Goal: Information Seeking & Learning: Find specific page/section

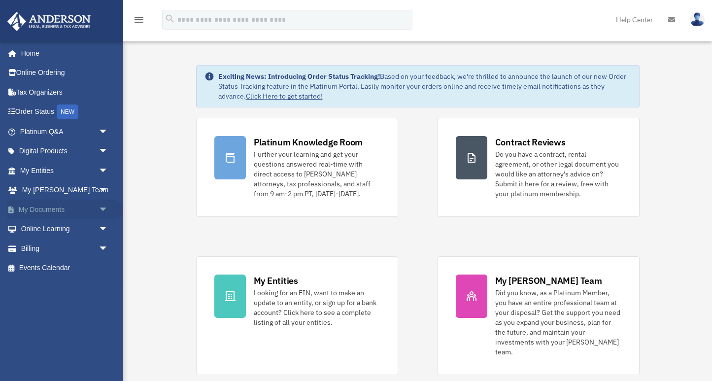
click at [63, 209] on link "My Documents arrow_drop_down" at bounding box center [65, 210] width 116 height 20
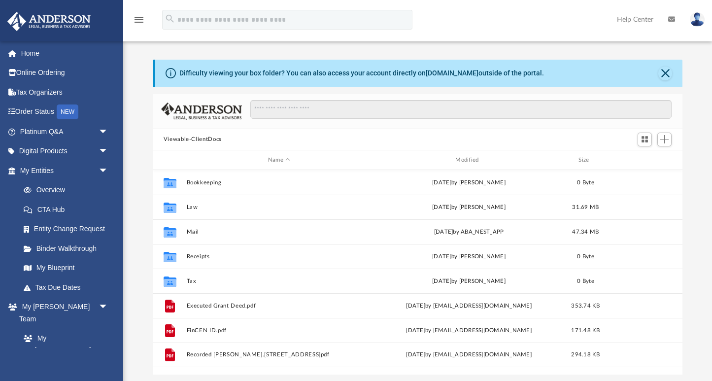
scroll to position [224, 530]
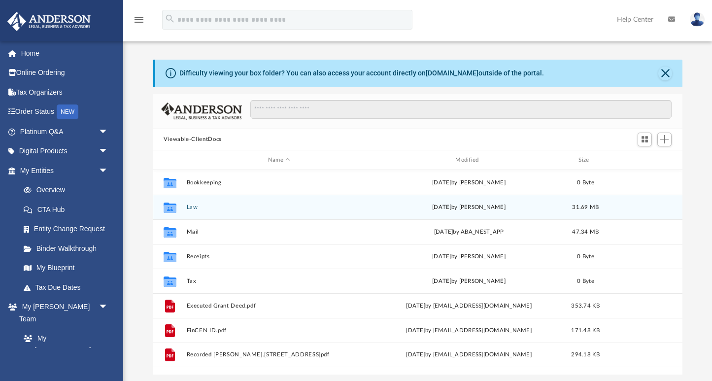
click at [194, 208] on button "Law" at bounding box center [278, 207] width 185 height 6
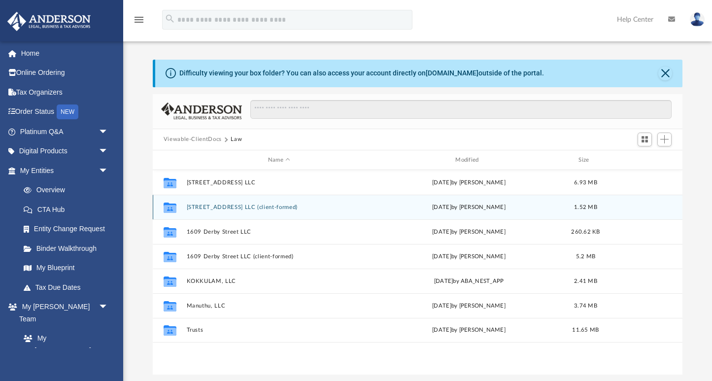
click at [212, 207] on button "[STREET_ADDRESS] LLC (client-formed)" at bounding box center [278, 207] width 185 height 6
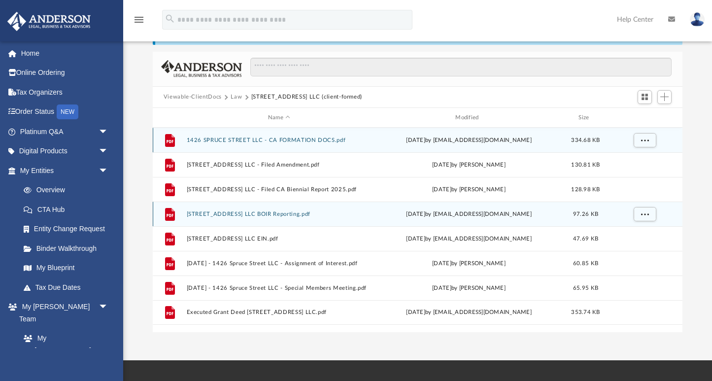
scroll to position [45, 0]
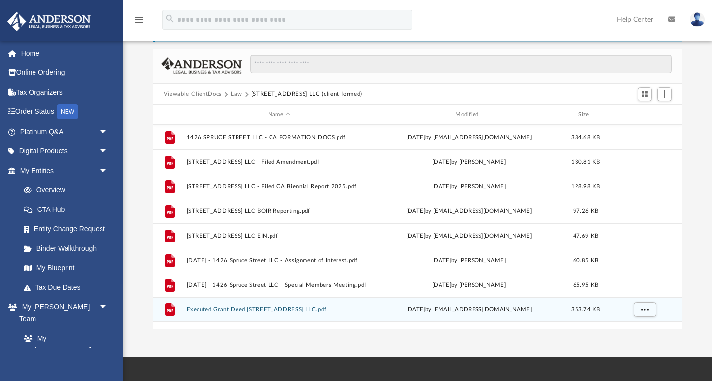
click at [292, 313] on div "File Executed Grant Deed 1426 Spruce Street LLC.pdf Mon Dec 23 2024 by pangaraj…" at bounding box center [418, 309] width 530 height 25
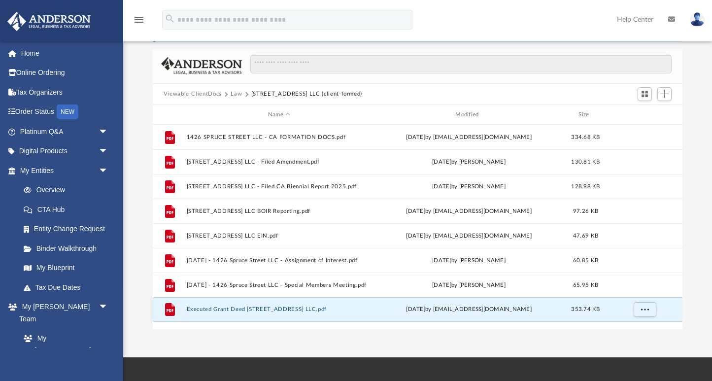
click at [292, 311] on button "Executed Grant Deed 1426 Spruce Street LLC.pdf" at bounding box center [278, 310] width 185 height 6
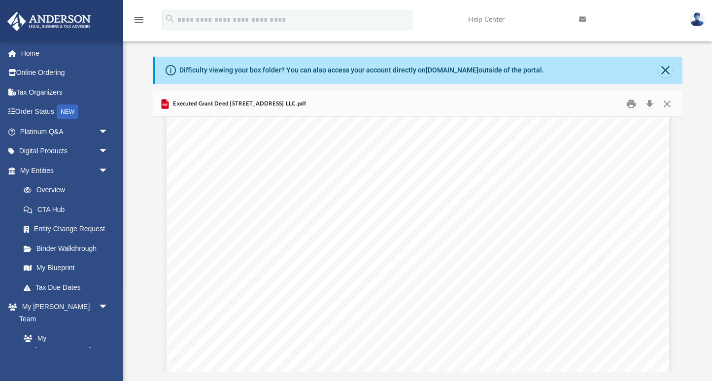
scroll to position [0, 0]
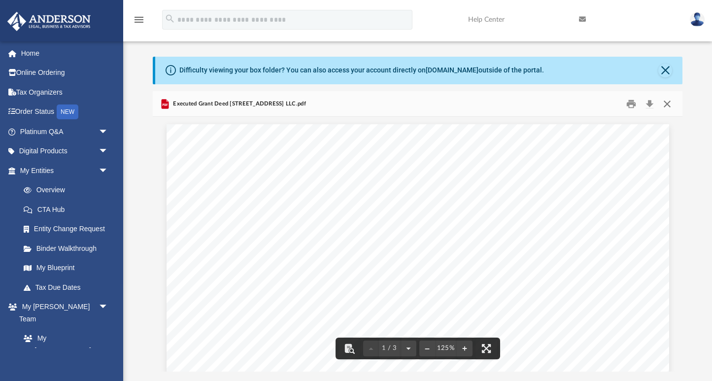
click at [668, 104] on button "Close" at bounding box center [667, 103] width 18 height 15
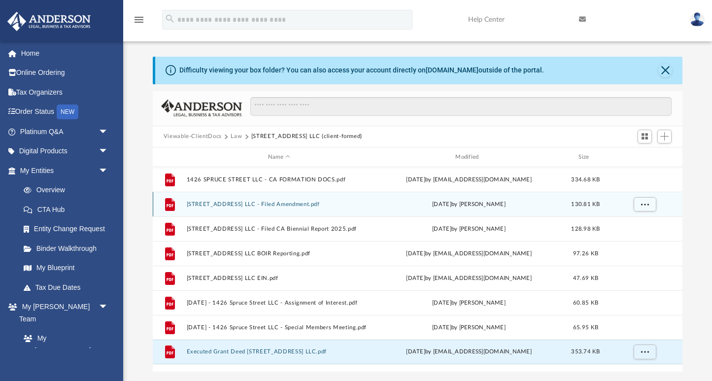
click at [271, 206] on button "1426 Spruce Street LLC - Filed Amendment.pdf" at bounding box center [278, 204] width 185 height 6
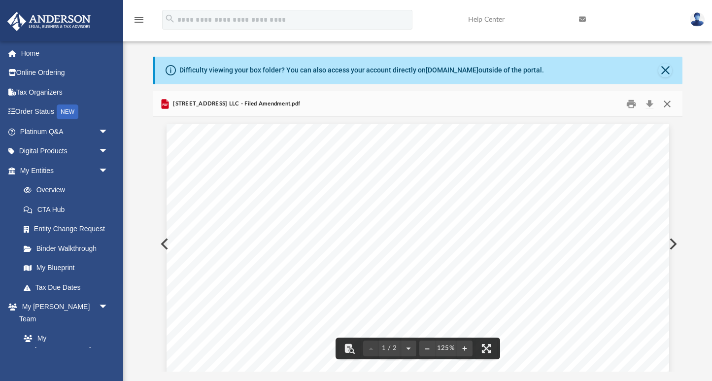
click at [665, 101] on button "Close" at bounding box center [667, 103] width 18 height 15
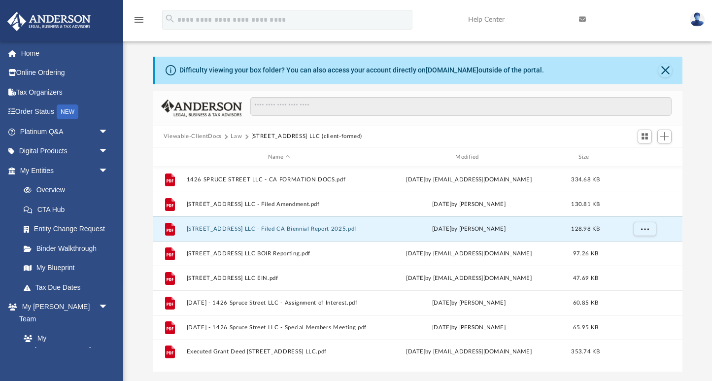
click at [338, 231] on button "1426 Spruce Street LLC - Filed CA Biennial Report 2025.pdf" at bounding box center [278, 229] width 185 height 6
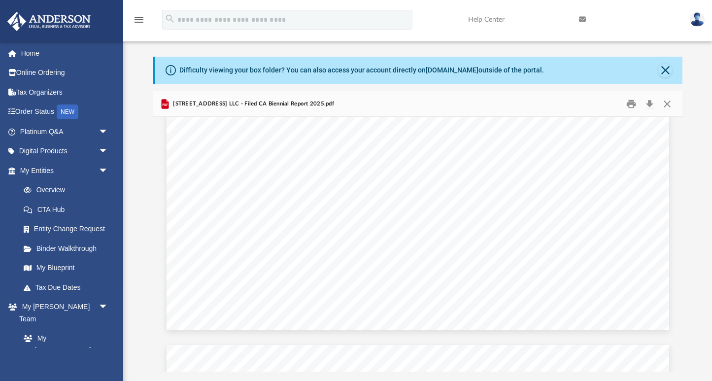
scroll to position [131, 0]
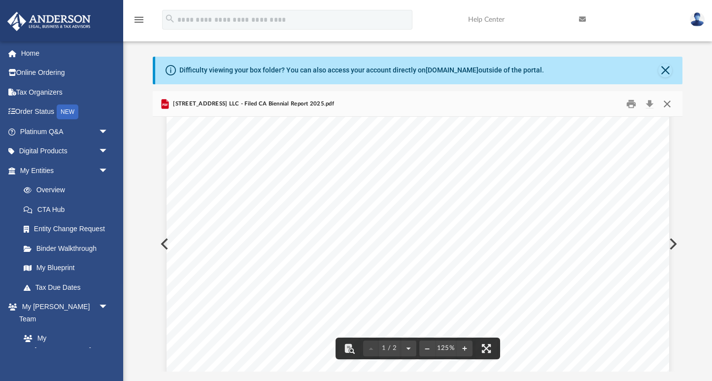
click at [668, 106] on button "Close" at bounding box center [667, 103] width 18 height 15
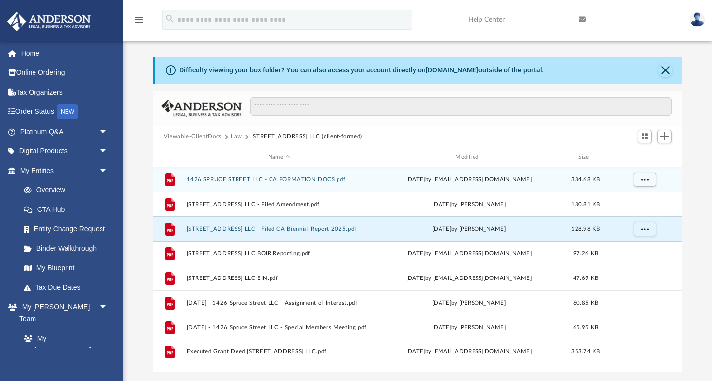
click at [322, 179] on button "1426 SPRUCE STREET LLC - CA FORMATION DOCS.pdf" at bounding box center [278, 179] width 185 height 6
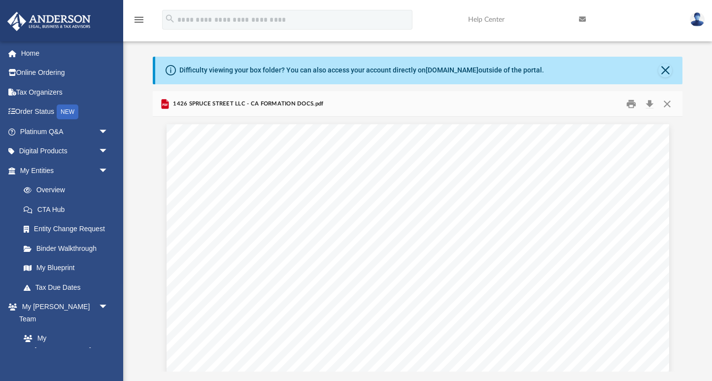
scroll to position [0, 0]
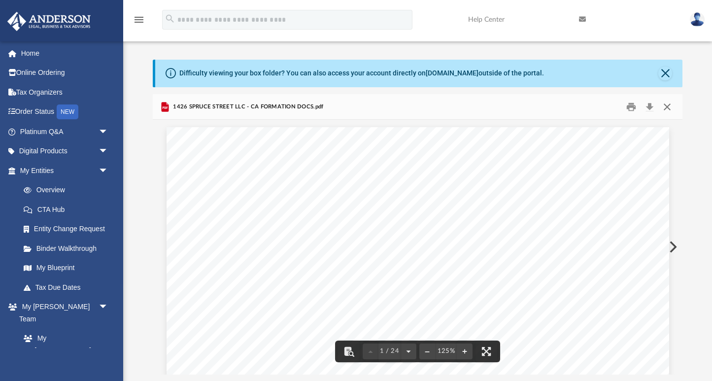
click at [669, 104] on button "Close" at bounding box center [667, 106] width 18 height 15
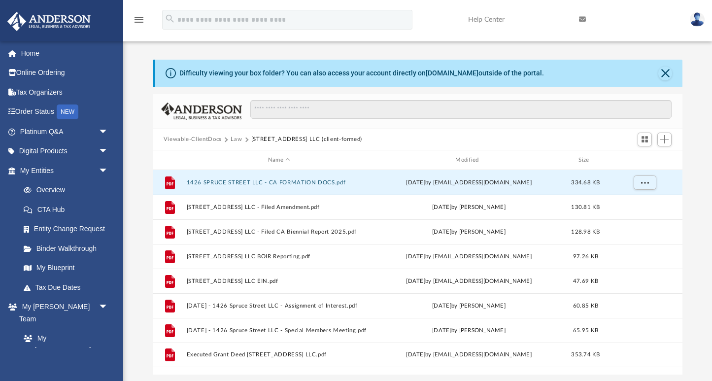
click at [233, 141] on button "Law" at bounding box center [236, 139] width 11 height 9
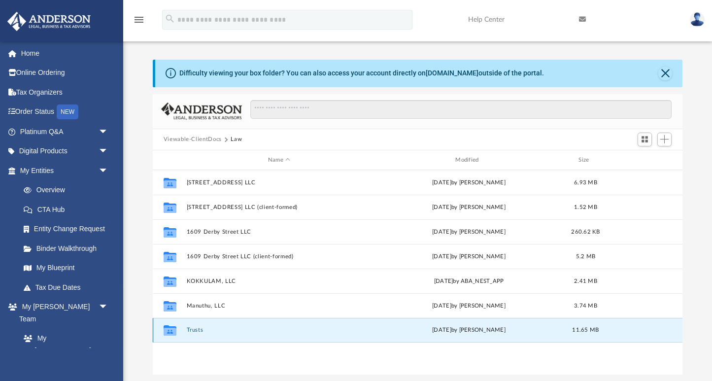
click at [202, 329] on button "Trusts" at bounding box center [278, 330] width 185 height 6
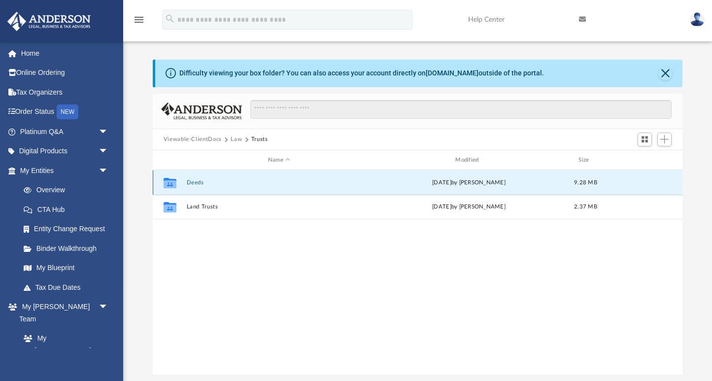
click at [197, 182] on button "Deeds" at bounding box center [278, 182] width 185 height 6
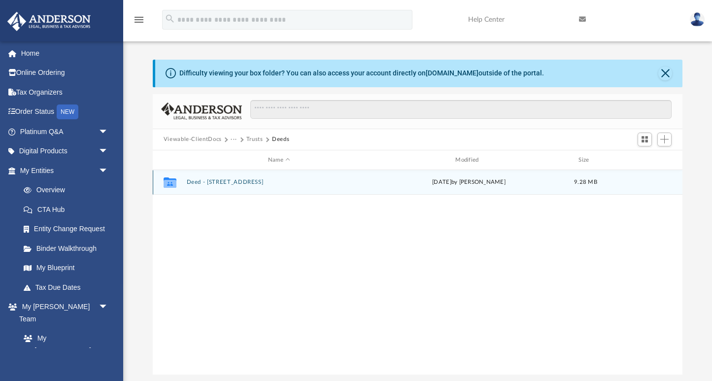
click at [219, 183] on button "Deed - 1207 Union Street" at bounding box center [278, 182] width 185 height 6
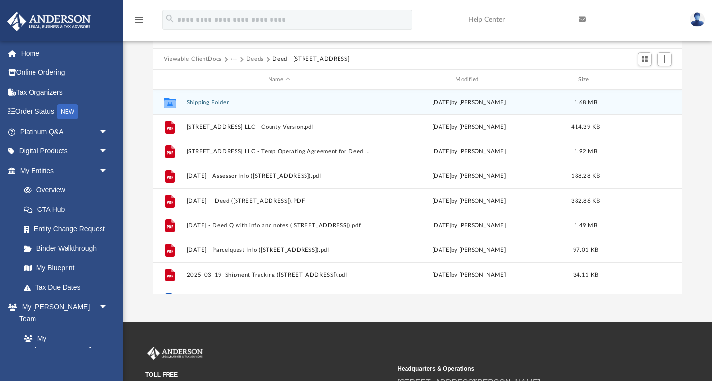
click at [219, 104] on button "Shipping Folder" at bounding box center [278, 102] width 185 height 6
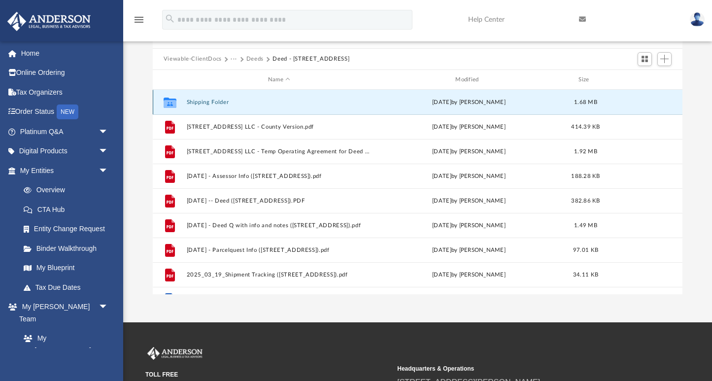
click at [219, 104] on button "Shipping Folder" at bounding box center [278, 102] width 185 height 6
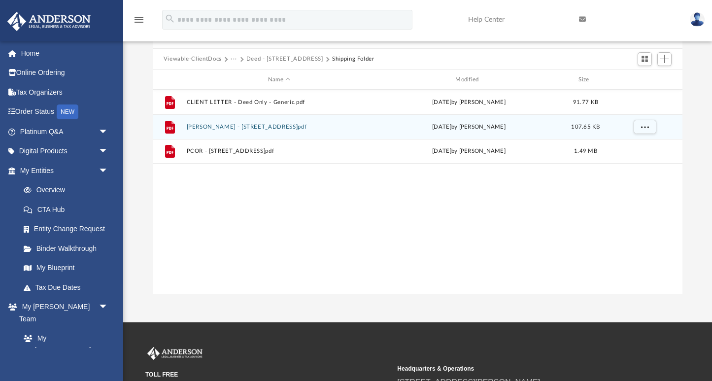
click at [237, 130] on div "File Grant Deed - 1207 Union Street.pdf Wed Aug 6 2025 by Jordan Baldwin 107.65…" at bounding box center [418, 126] width 530 height 25
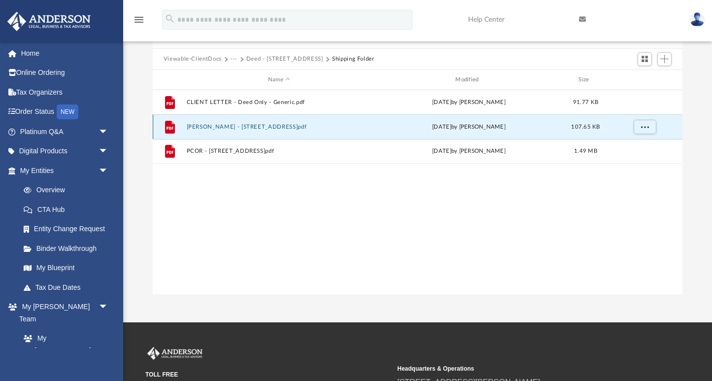
click at [235, 127] on button "Grant Deed - 1207 Union Street.pdf" at bounding box center [278, 127] width 185 height 6
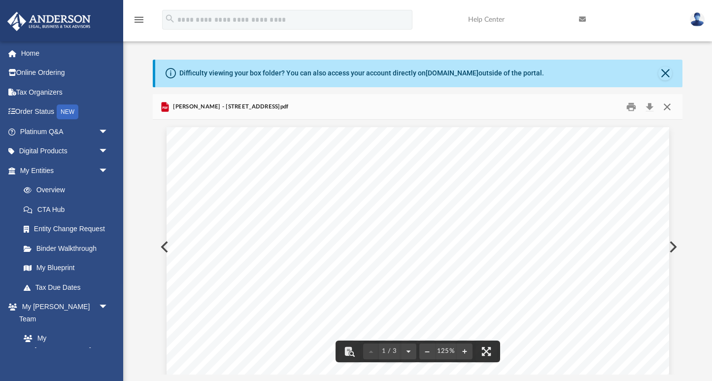
click at [665, 102] on button "Close" at bounding box center [667, 106] width 18 height 15
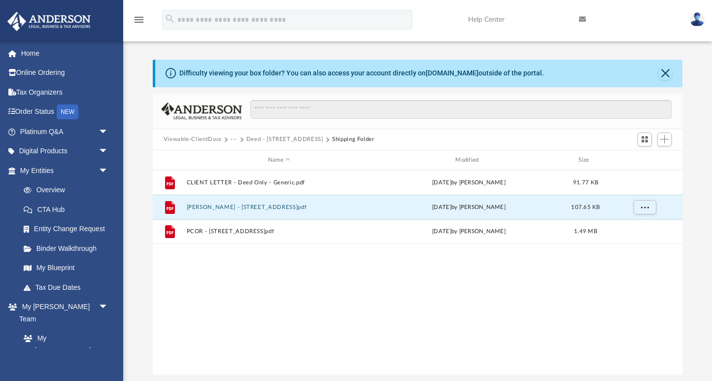
click at [249, 137] on button "Deed - 1207 Union Street" at bounding box center [284, 139] width 77 height 9
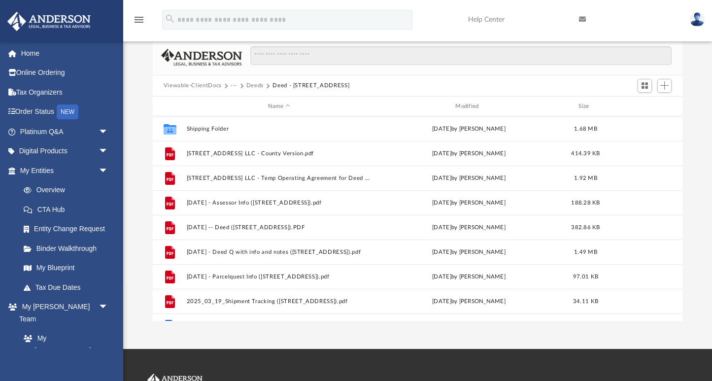
click at [263, 86] on span "Deeds" at bounding box center [259, 85] width 27 height 9
click at [259, 86] on button "Deeds" at bounding box center [254, 85] width 17 height 9
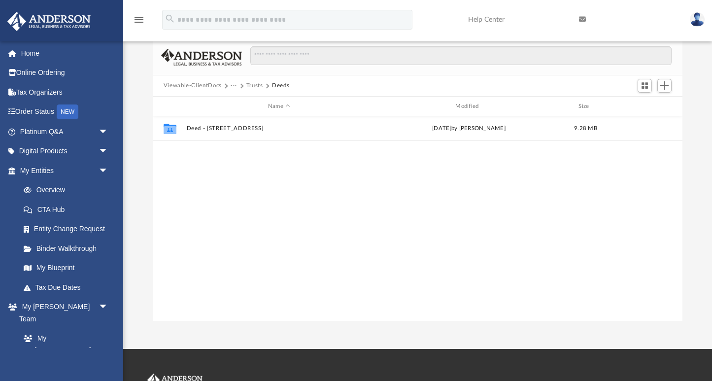
click at [254, 84] on button "Trusts" at bounding box center [254, 85] width 17 height 9
click at [237, 87] on button "Law" at bounding box center [236, 85] width 11 height 9
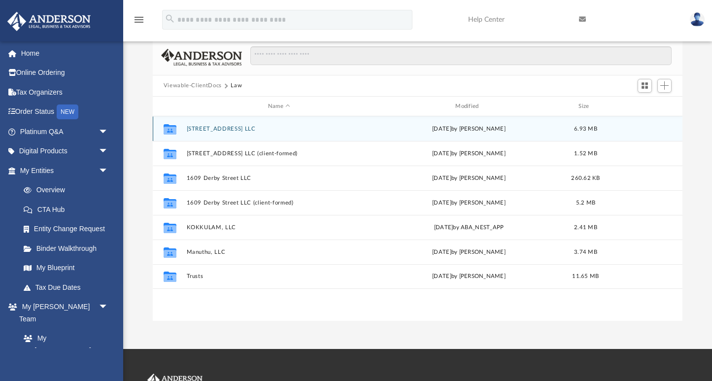
click at [243, 126] on button "1207 Union Street LLC" at bounding box center [278, 129] width 185 height 6
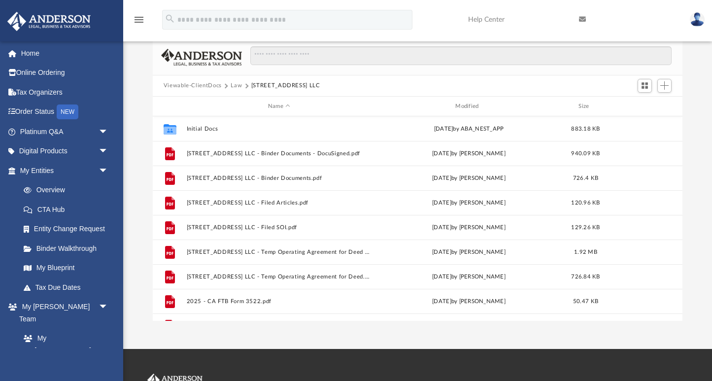
click at [239, 87] on button "Law" at bounding box center [236, 85] width 11 height 9
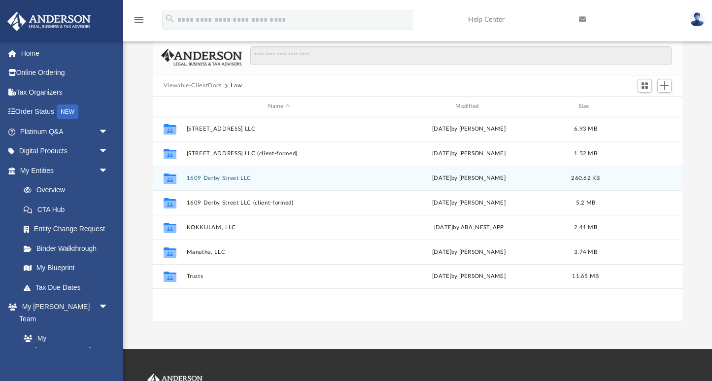
click at [244, 178] on button "1609 Derby Street LLC" at bounding box center [278, 178] width 185 height 6
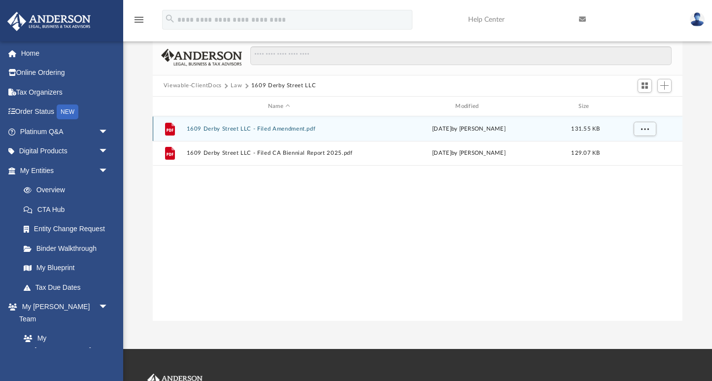
click at [240, 130] on button "1609 Derby Street LLC - Filed Amendment.pdf" at bounding box center [278, 129] width 185 height 6
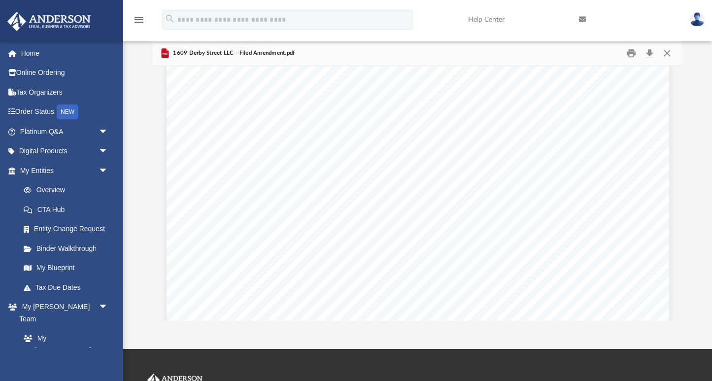
scroll to position [306, 0]
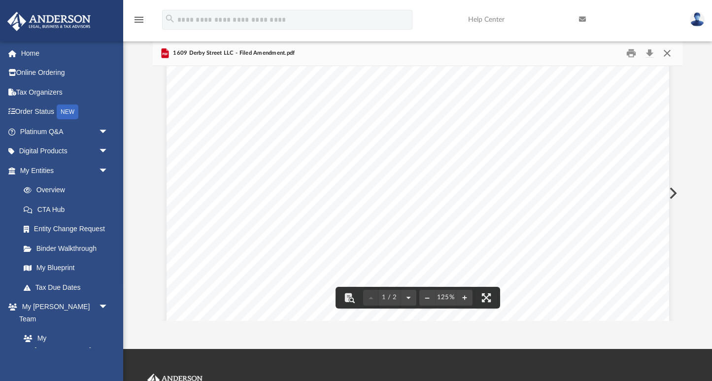
click at [662, 50] on button "Close" at bounding box center [667, 52] width 18 height 15
